Goal: Task Accomplishment & Management: Manage account settings

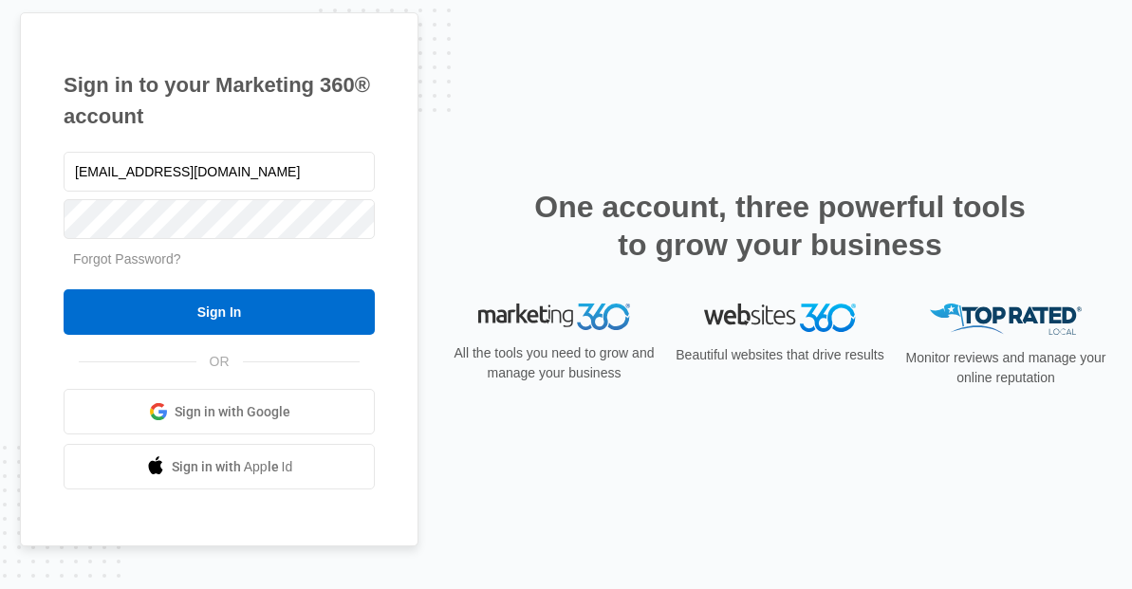
type input "[EMAIL_ADDRESS][DOMAIN_NAME]"
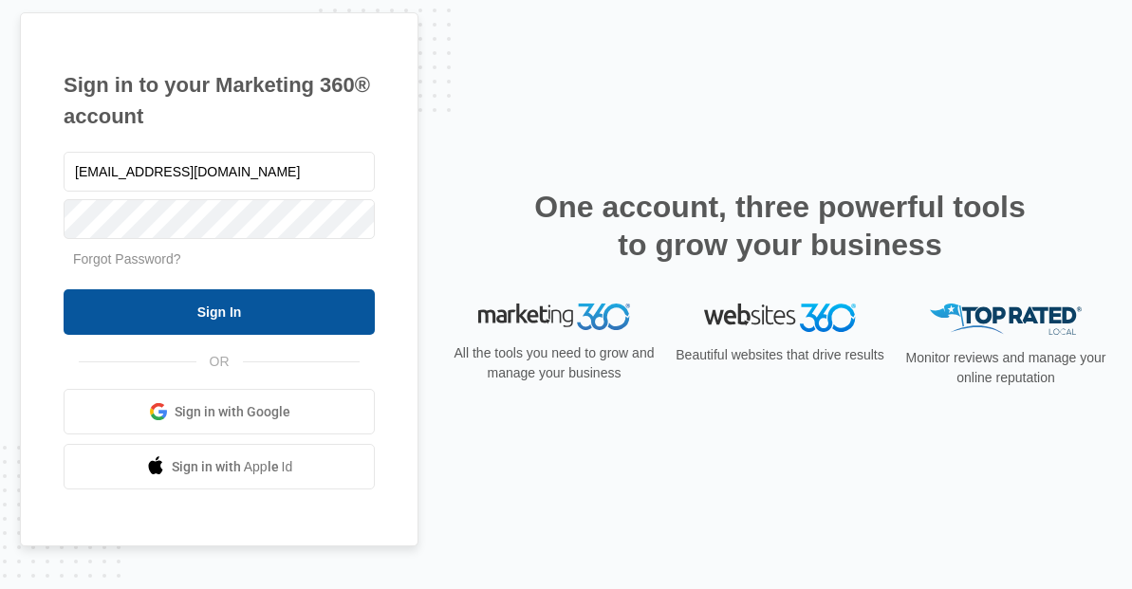
click at [234, 320] on input "Sign In" at bounding box center [219, 313] width 311 height 46
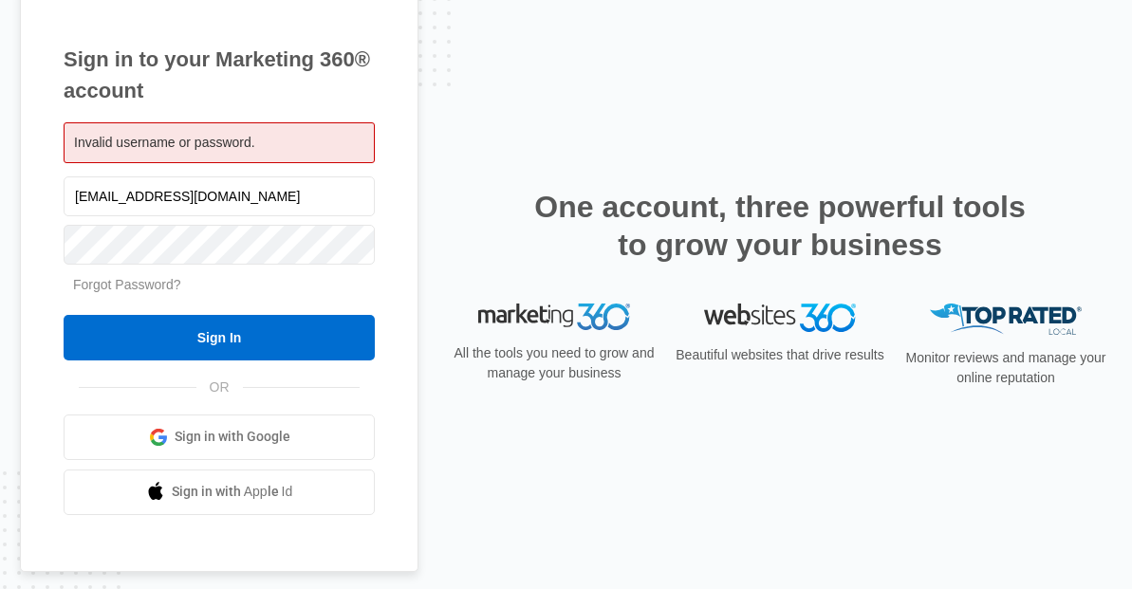
click at [135, 287] on link "Forgot Password?" at bounding box center [127, 284] width 108 height 15
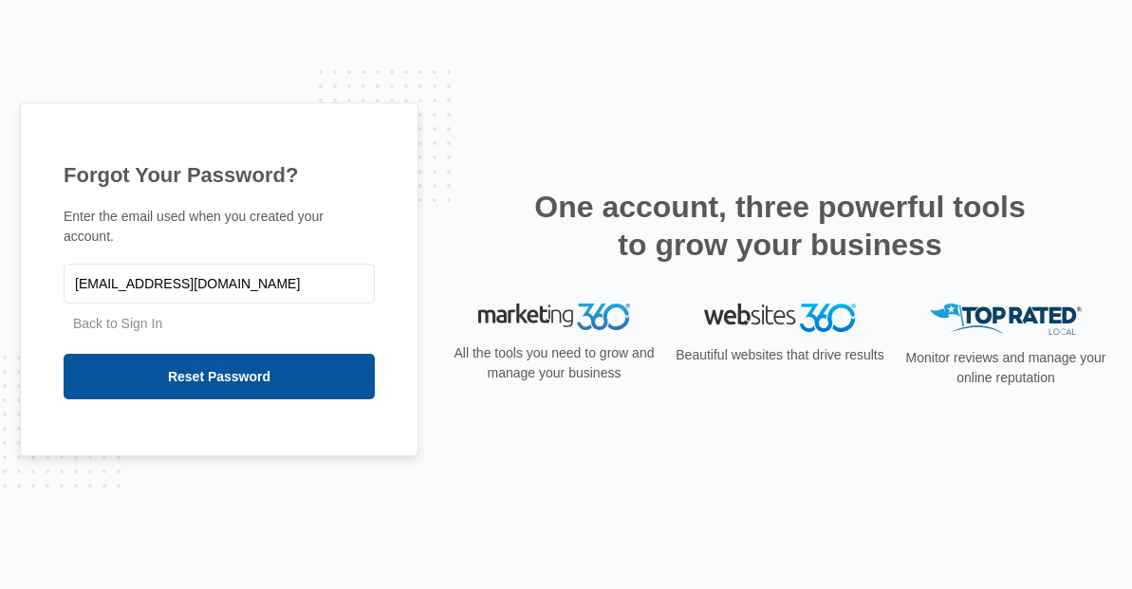
type input "[EMAIL_ADDRESS][DOMAIN_NAME]"
click at [265, 369] on input "Reset Password" at bounding box center [219, 377] width 311 height 46
